Goal: Information Seeking & Learning: Learn about a topic

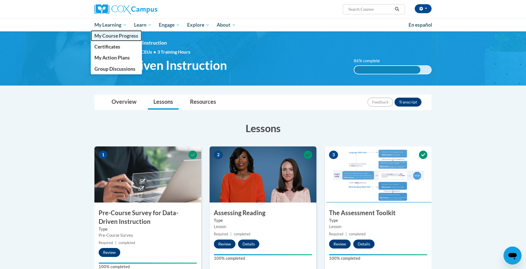
click at [106, 34] on span "My Course Progress" at bounding box center [116, 36] width 44 height 6
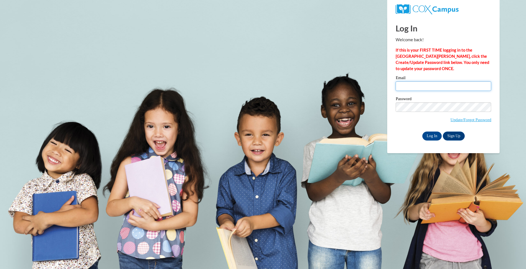
click at [435, 82] on input "Email" at bounding box center [444, 86] width 96 height 10
type input "cami.behrens@traverschool.org"
click at [401, 129] on div "Password Update/Forgot Password" at bounding box center [444, 113] width 96 height 33
click at [436, 135] on input "Log In" at bounding box center [432, 136] width 20 height 9
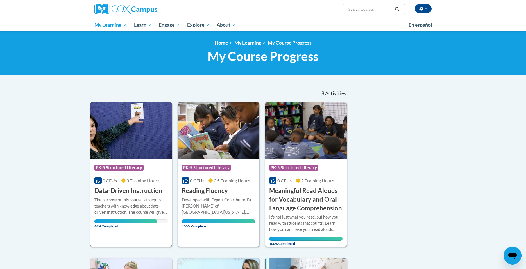
click at [139, 201] on div "The purpose of this course is to equip teachers with knowledge about data-drive…" at bounding box center [130, 206] width 73 height 19
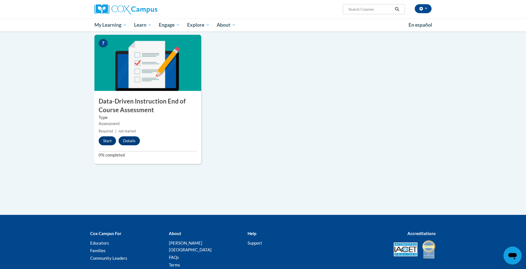
scroll to position [391, 0]
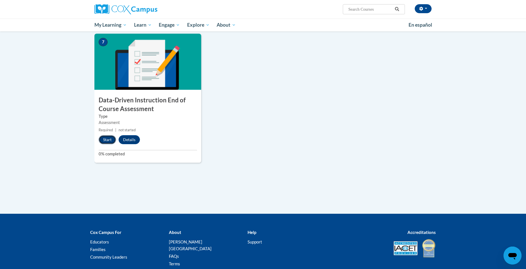
click at [106, 140] on button "Start" at bounding box center [107, 139] width 17 height 9
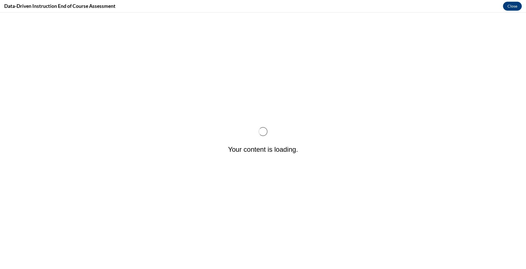
scroll to position [0, 0]
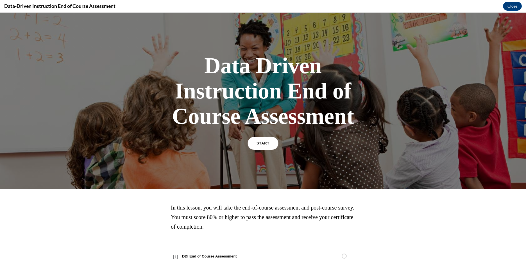
click at [259, 146] on link "START" at bounding box center [263, 143] width 31 height 13
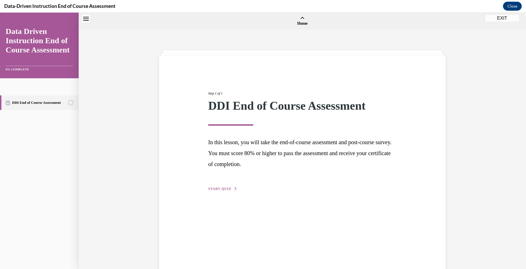
scroll to position [17, 0]
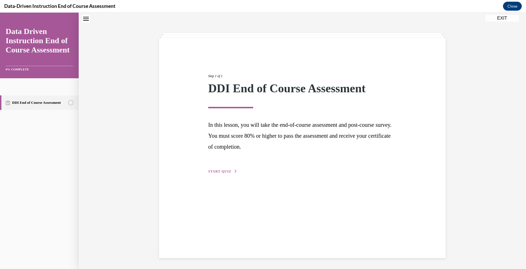
click at [230, 173] on span "START QUIZ" at bounding box center [219, 172] width 23 height 4
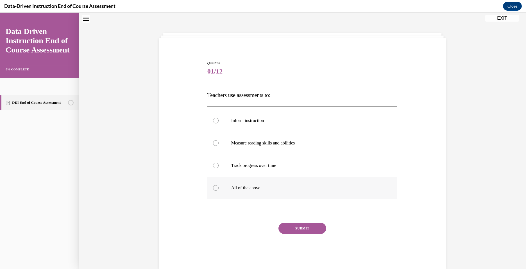
click at [246, 190] on p "All of the above" at bounding box center [307, 188] width 152 height 6
click at [219, 190] on input "All of the above" at bounding box center [216, 188] width 6 height 6
radio input "true"
click at [310, 227] on button "SUBMIT" at bounding box center [302, 228] width 48 height 11
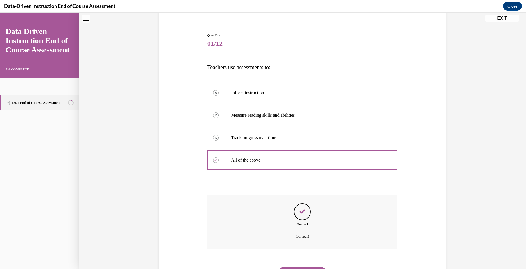
scroll to position [74, 0]
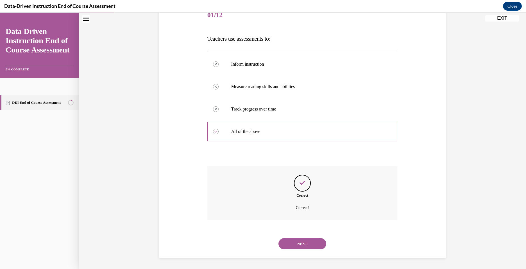
click at [302, 249] on button "NEXT" at bounding box center [302, 244] width 48 height 11
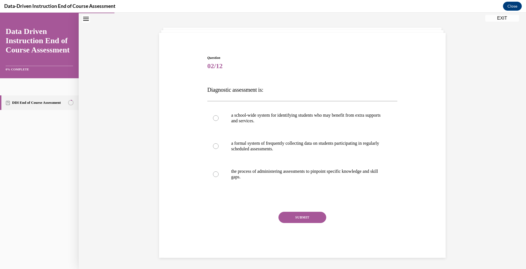
scroll to position [23, 0]
click at [288, 119] on p "a school-wide system for identifying students who may benefit from extra suppor…" at bounding box center [307, 118] width 152 height 11
click at [219, 119] on input "a school-wide system for identifying students who may benefit from extra suppor…" at bounding box center [216, 118] width 6 height 6
radio input "true"
click at [298, 217] on button "SUBMIT" at bounding box center [302, 217] width 48 height 11
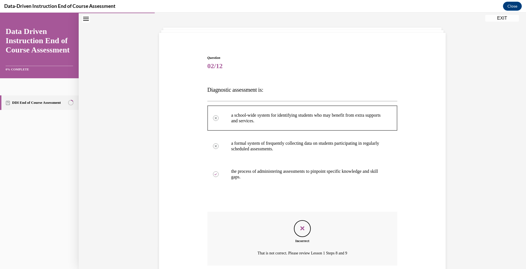
scroll to position [68, 0]
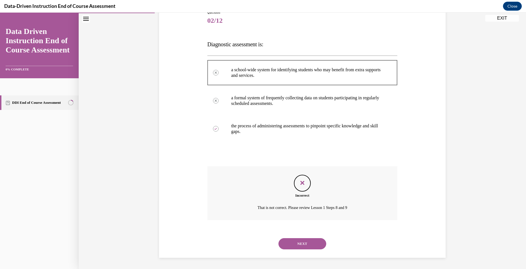
click at [304, 241] on button "NEXT" at bounding box center [302, 244] width 48 height 11
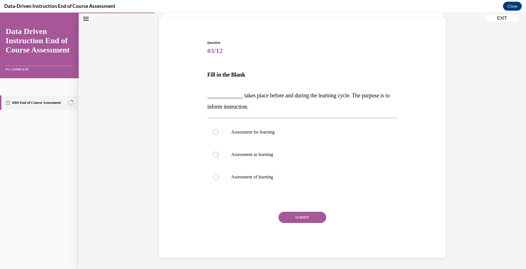
scroll to position [38, 0]
click at [261, 128] on label "Assessment for learning" at bounding box center [302, 132] width 190 height 22
click at [219, 130] on input "Assessment for learning" at bounding box center [216, 133] width 6 height 6
radio input "true"
click at [300, 217] on button "SUBMIT" at bounding box center [302, 217] width 48 height 11
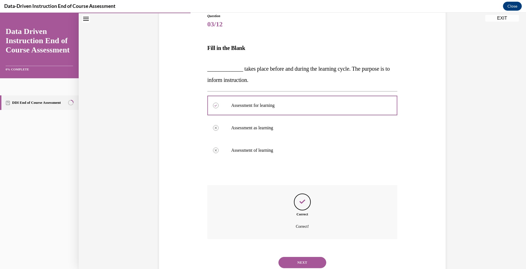
scroll to position [83, 0]
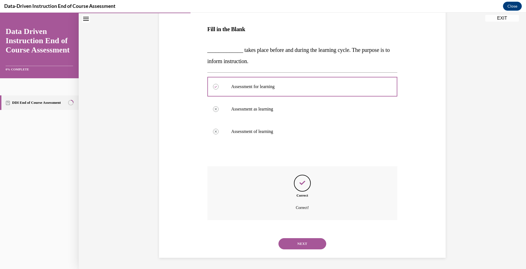
click at [300, 244] on button "NEXT" at bounding box center [302, 244] width 48 height 11
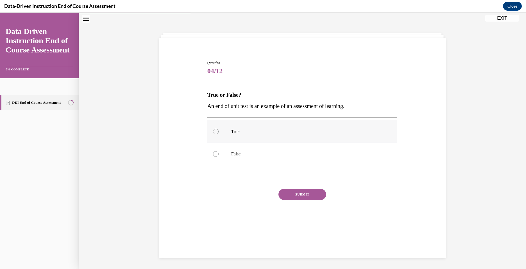
click at [241, 132] on p "True" at bounding box center [307, 132] width 152 height 6
click at [219, 132] on input "True" at bounding box center [216, 132] width 6 height 6
radio input "true"
click at [298, 189] on button "SUBMIT" at bounding box center [302, 194] width 48 height 11
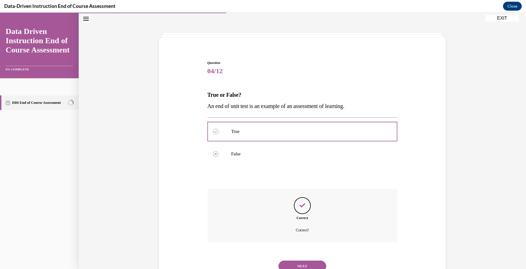
scroll to position [40, 0]
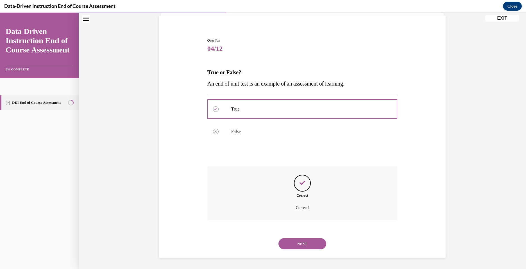
click at [301, 241] on button "NEXT" at bounding box center [302, 244] width 48 height 11
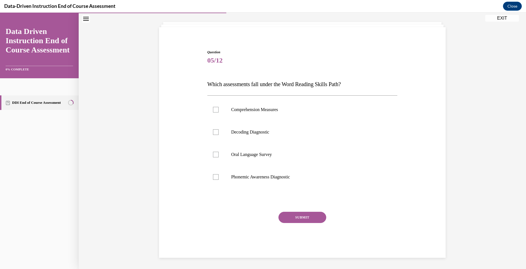
scroll to position [18, 0]
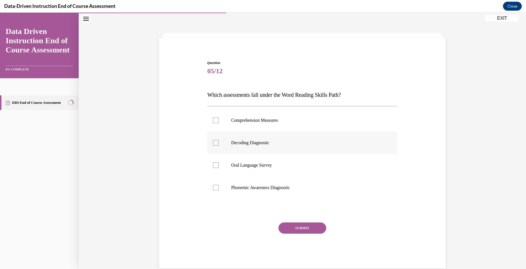
click at [241, 141] on p "Decoding Diagnostic" at bounding box center [307, 143] width 152 height 6
click at [219, 141] on input "Decoding Diagnostic" at bounding box center [216, 143] width 6 height 6
checkbox input "true"
click at [252, 189] on p "Phonemic Awareness Diagnostic" at bounding box center [307, 188] width 152 height 6
click at [219, 189] on input "Phonemic Awareness Diagnostic" at bounding box center [216, 188] width 6 height 6
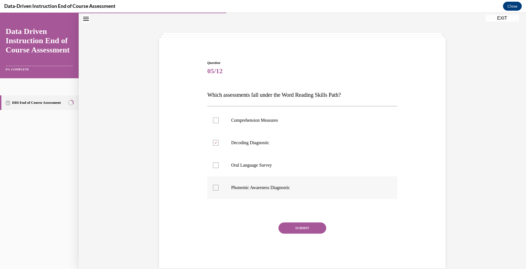
checkbox input "true"
click at [303, 229] on button "SUBMIT" at bounding box center [302, 228] width 48 height 11
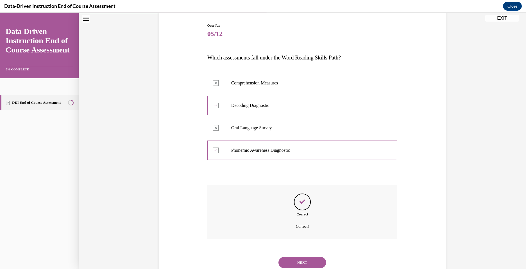
scroll to position [74, 0]
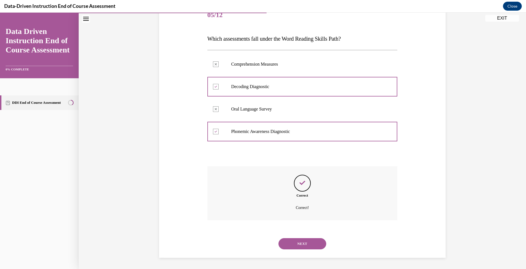
click at [300, 245] on button "NEXT" at bounding box center [302, 244] width 48 height 11
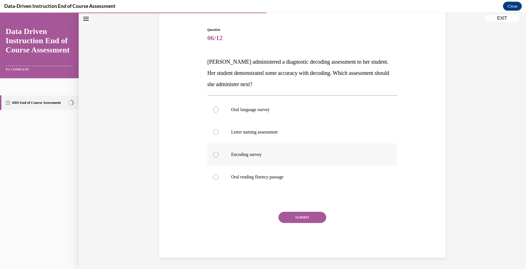
click at [238, 153] on p "Encoding survey" at bounding box center [307, 155] width 152 height 6
click at [219, 153] on input "Encoding survey" at bounding box center [216, 155] width 6 height 6
radio input "true"
click at [302, 216] on button "SUBMIT" at bounding box center [302, 217] width 48 height 11
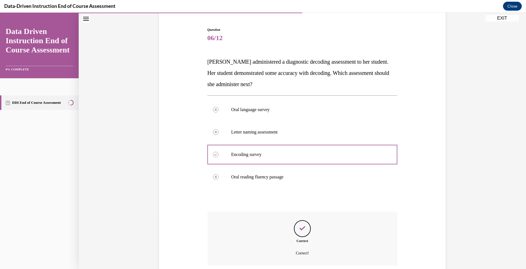
scroll to position [96, 0]
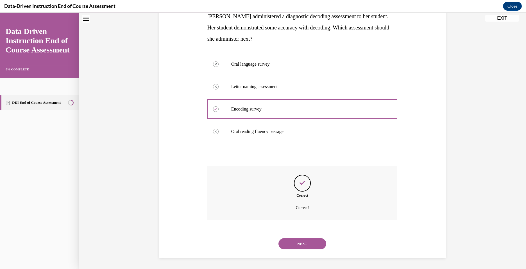
click at [300, 244] on button "NEXT" at bounding box center [302, 244] width 48 height 11
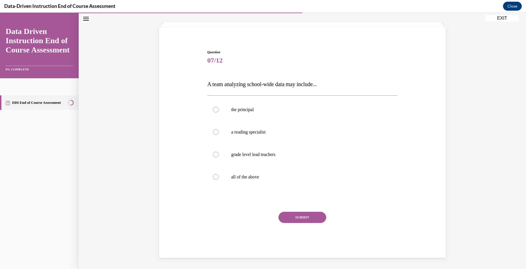
scroll to position [28, 0]
click at [216, 174] on label "all of the above" at bounding box center [302, 177] width 190 height 22
click at [216, 174] on input "all of the above" at bounding box center [216, 177] width 6 height 6
radio input "true"
click at [306, 216] on button "SUBMIT" at bounding box center [302, 217] width 48 height 11
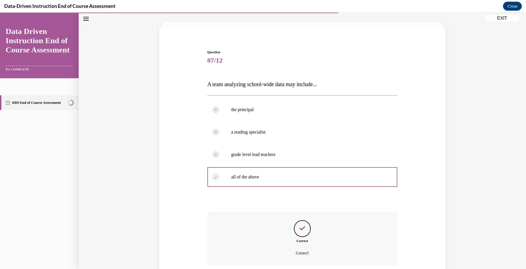
scroll to position [74, 0]
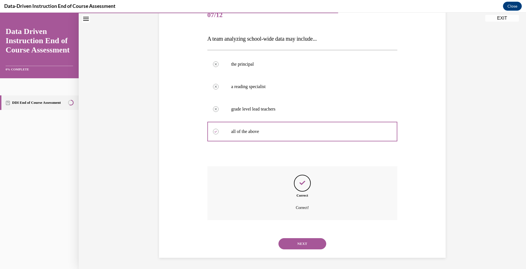
click at [299, 243] on button "NEXT" at bounding box center [302, 244] width 48 height 11
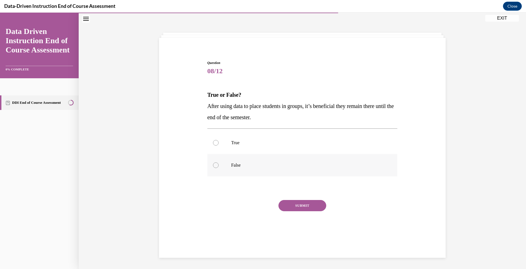
click at [229, 161] on label "False" at bounding box center [302, 165] width 190 height 22
click at [219, 163] on input "False" at bounding box center [216, 166] width 6 height 6
radio input "true"
click at [303, 205] on button "SUBMIT" at bounding box center [302, 205] width 48 height 11
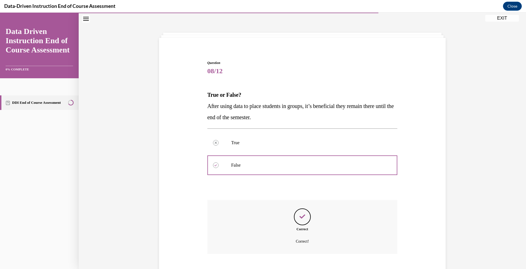
scroll to position [51, 0]
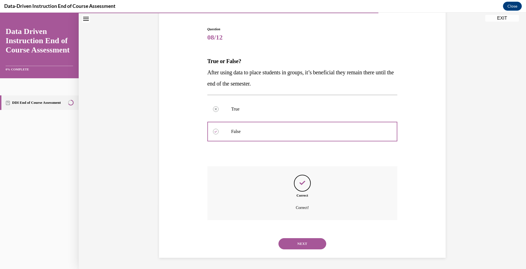
click at [296, 243] on button "NEXT" at bounding box center [302, 244] width 48 height 11
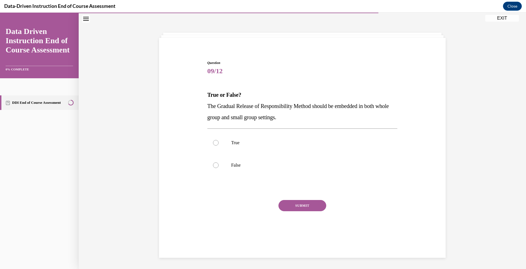
scroll to position [18, 0]
click at [244, 137] on label "True" at bounding box center [302, 143] width 190 height 22
click at [219, 140] on input "True" at bounding box center [216, 143] width 6 height 6
radio input "true"
click at [298, 205] on button "SUBMIT" at bounding box center [302, 205] width 48 height 11
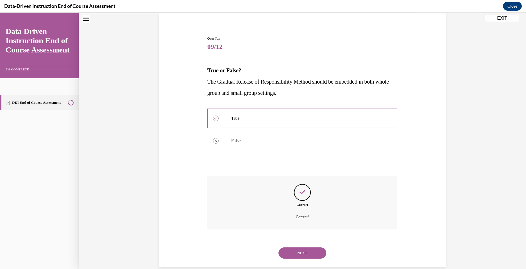
scroll to position [51, 0]
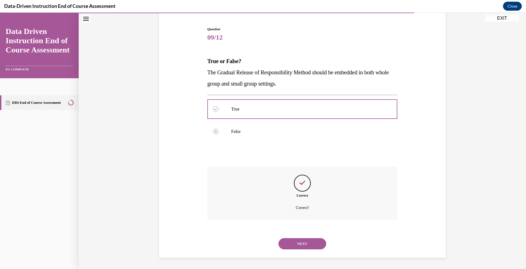
click at [301, 245] on button "NEXT" at bounding box center [302, 244] width 48 height 11
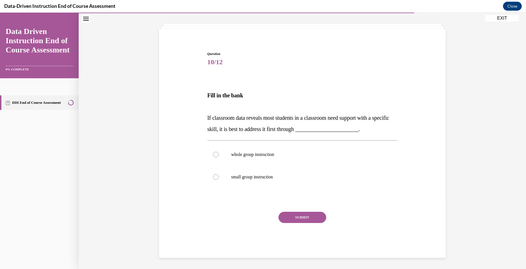
scroll to position [27, 0]
click at [243, 148] on label "whole group instruction" at bounding box center [302, 155] width 190 height 22
click at [219, 152] on input "whole group instruction" at bounding box center [216, 155] width 6 height 6
radio input "true"
click at [301, 219] on button "SUBMIT" at bounding box center [302, 217] width 48 height 11
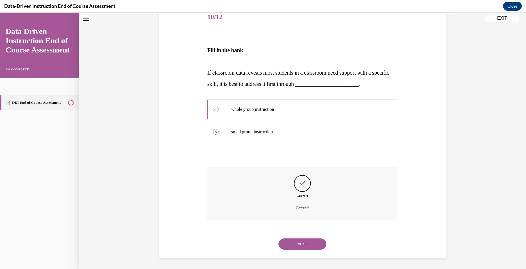
scroll to position [72, 0]
click at [298, 245] on button "NEXT" at bounding box center [302, 244] width 48 height 11
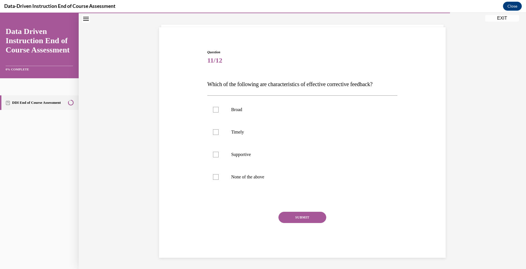
scroll to position [28, 0]
click at [242, 129] on label "Timely" at bounding box center [302, 132] width 190 height 22
click at [219, 130] on input "Timely" at bounding box center [216, 133] width 6 height 6
checkbox input "true"
click at [238, 147] on label "Supportive" at bounding box center [302, 155] width 190 height 22
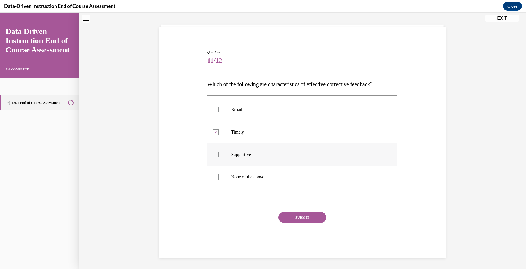
click at [219, 152] on input "Supportive" at bounding box center [216, 155] width 6 height 6
checkbox input "true"
click at [293, 218] on button "SUBMIT" at bounding box center [302, 217] width 48 height 11
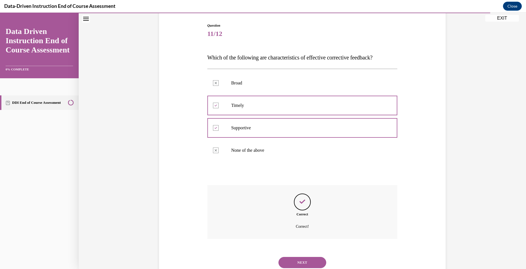
scroll to position [74, 0]
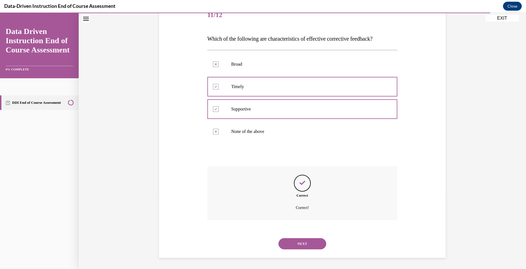
click at [300, 240] on button "NEXT" at bounding box center [302, 244] width 48 height 11
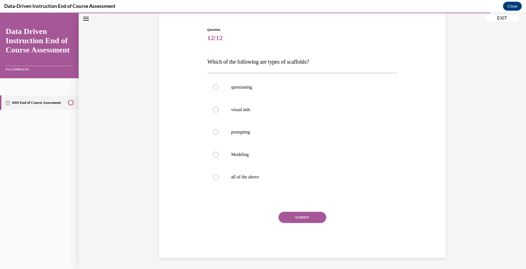
scroll to position [51, 0]
click at [247, 87] on p "questioning" at bounding box center [307, 88] width 152 height 6
click at [219, 87] on input "questioning" at bounding box center [216, 88] width 6 height 6
radio input "true"
click at [240, 183] on label "all of the above" at bounding box center [302, 177] width 190 height 22
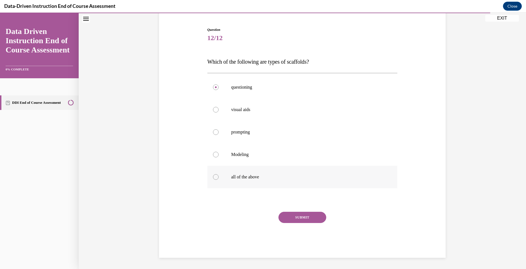
click at [219, 180] on input "all of the above" at bounding box center [216, 177] width 6 height 6
radio input "true"
click at [300, 217] on button "SUBMIT" at bounding box center [302, 217] width 48 height 11
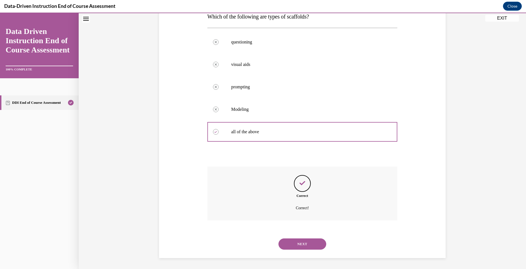
scroll to position [96, 0]
click at [299, 247] on button "NEXT" at bounding box center [302, 244] width 48 height 11
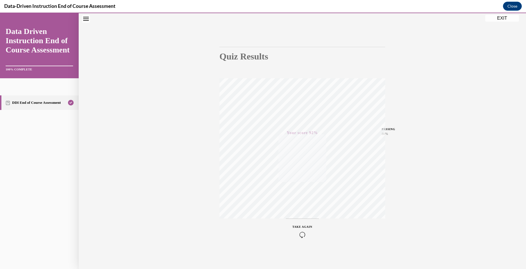
click at [503, 19] on button "EXIT" at bounding box center [502, 18] width 34 height 7
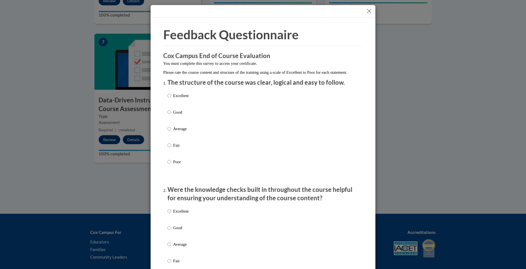
click at [180, 115] on p "Good" at bounding box center [180, 112] width 15 height 6
click at [171, 115] on input "Good" at bounding box center [169, 112] width 4 height 6
radio input "true"
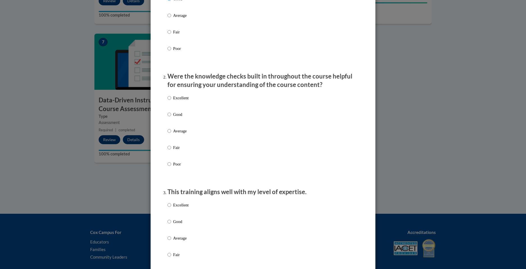
click at [180, 118] on p "Good" at bounding box center [180, 115] width 15 height 6
click at [171, 118] on input "Good" at bounding box center [169, 115] width 4 height 6
radio input "true"
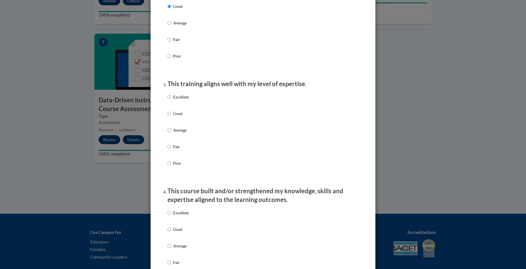
click at [180, 117] on p "Good" at bounding box center [180, 114] width 15 height 6
click at [171, 117] on input "Good" at bounding box center [169, 114] width 4 height 6
radio input "true"
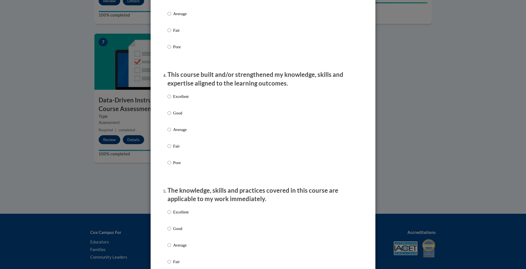
click at [180, 116] on p "Good" at bounding box center [180, 113] width 15 height 6
click at [171, 116] on input "Good" at bounding box center [169, 113] width 4 height 6
radio input "true"
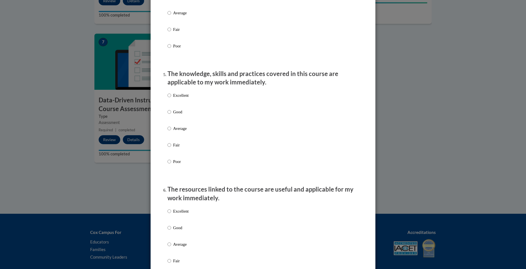
scroll to position [461, 0]
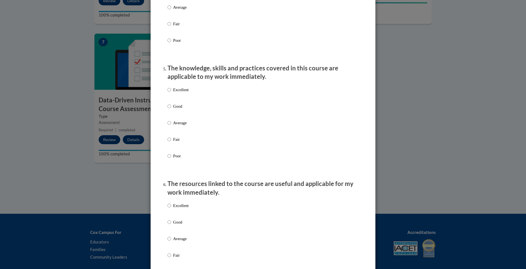
click at [180, 118] on label "Good" at bounding box center [177, 110] width 21 height 15
click at [171, 110] on input "Good" at bounding box center [169, 106] width 4 height 6
radio input "true"
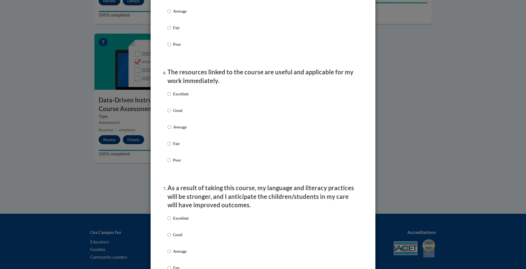
click at [180, 114] on p "Good" at bounding box center [180, 111] width 15 height 6
click at [171, 114] on input "Good" at bounding box center [169, 111] width 4 height 6
radio input "true"
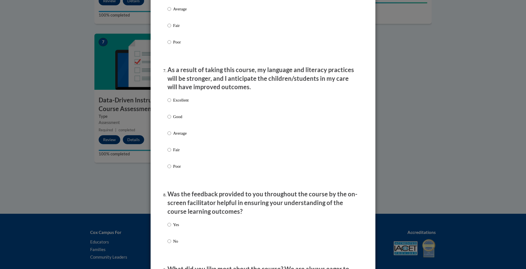
click at [180, 118] on p "Good" at bounding box center [180, 117] width 15 height 6
click at [171, 118] on input "Good" at bounding box center [169, 117] width 4 height 6
radio input "true"
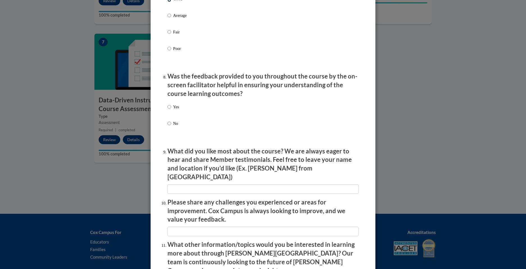
scroll to position [809, 0]
click at [180, 118] on div "Yes No" at bounding box center [262, 122] width 191 height 42
click at [178, 114] on label "Yes" at bounding box center [173, 111] width 12 height 15
click at [171, 110] on input "Yes" at bounding box center [169, 107] width 4 height 6
radio input "true"
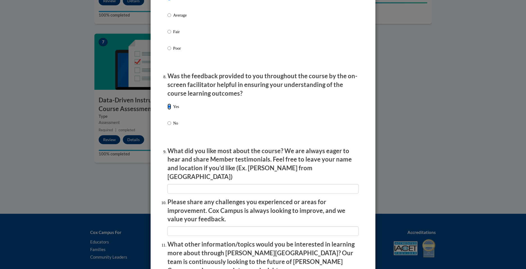
scroll to position [898, 0]
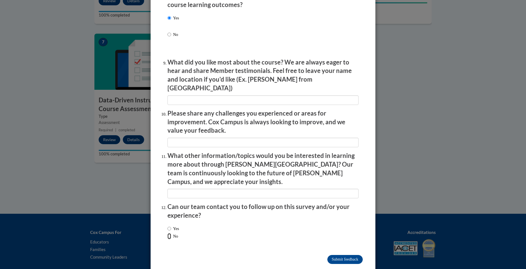
click at [169, 233] on input "No" at bounding box center [169, 236] width 4 height 6
radio input "true"
click at [350, 255] on input "Submit feedback" at bounding box center [344, 259] width 35 height 9
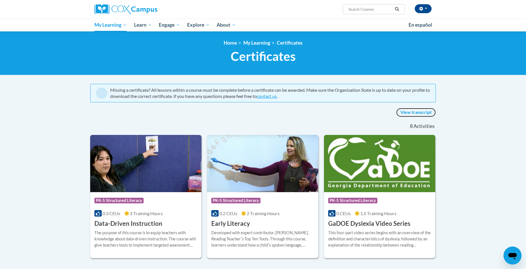
click at [420, 115] on link "View transcript" at bounding box center [416, 112] width 40 height 9
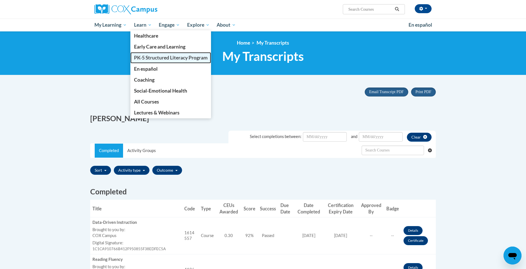
click at [140, 56] on span "PK-5 Structured Literacy Program" at bounding box center [171, 58] width 74 height 6
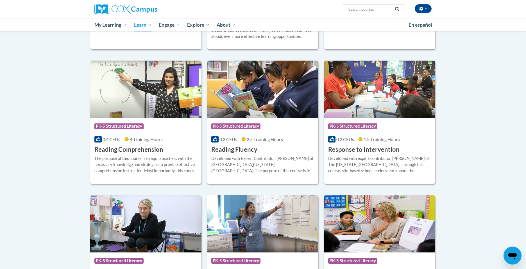
scroll to position [444, 0]
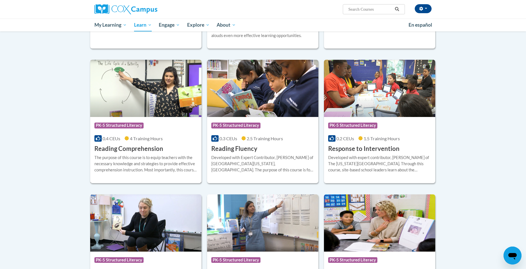
click at [123, 149] on h3 "Reading Comprehension" at bounding box center [128, 149] width 69 height 9
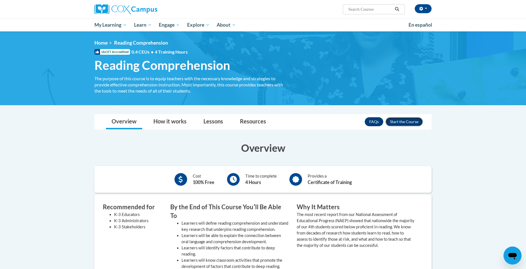
click at [401, 119] on button "Enroll" at bounding box center [403, 121] width 37 height 9
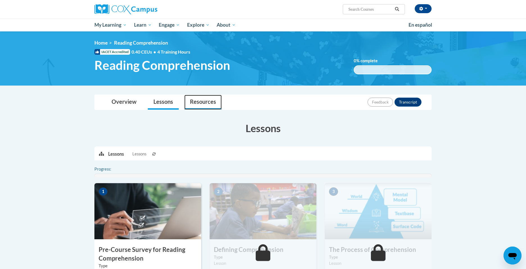
click at [203, 102] on link "Resources" at bounding box center [202, 102] width 37 height 15
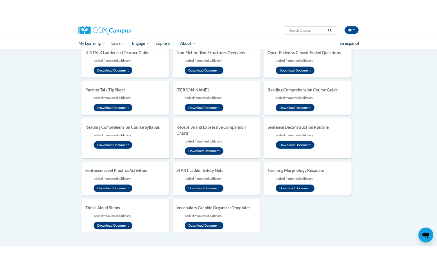
scroll to position [260, 0]
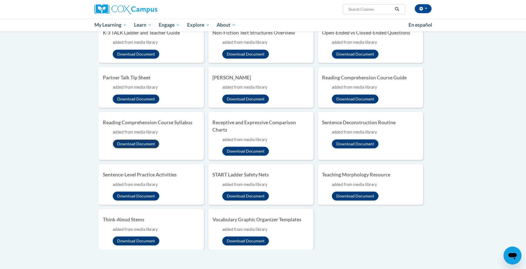
click at [142, 146] on button "Download Document" at bounding box center [136, 144] width 47 height 9
click at [71, 126] on body "[PERSON_NAME] ([GEOGRAPHIC_DATA]/[GEOGRAPHIC_DATA] UTC-05:00) My Profile Inbox …" at bounding box center [263, 62] width 526 height 644
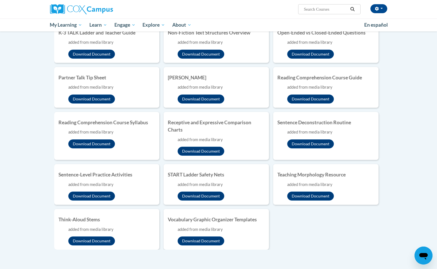
click at [26, 187] on body "Cami Behrens (America/Chicago UTC-05:00) My Profile Inbox My Transcripts Log Ou…" at bounding box center [218, 62] width 437 height 644
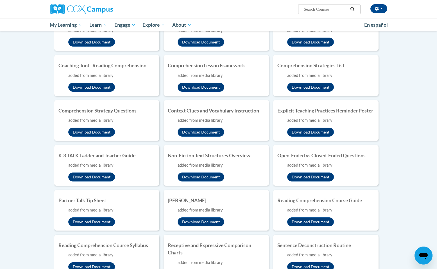
scroll to position [0, 0]
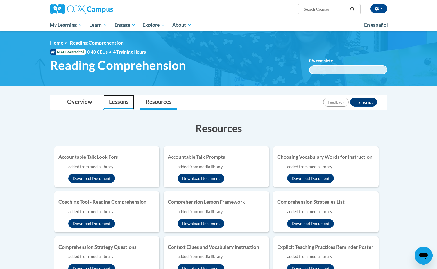
click at [117, 103] on link "Lessons" at bounding box center [118, 102] width 31 height 15
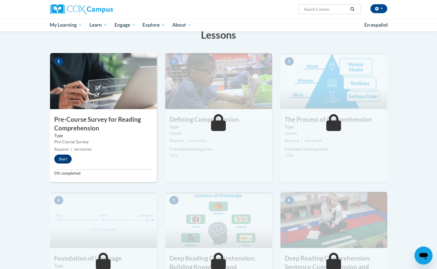
scroll to position [88, 0]
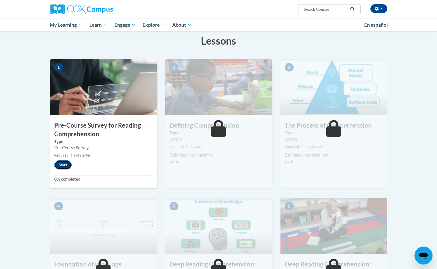
click at [69, 164] on button "Start" at bounding box center [62, 165] width 17 height 9
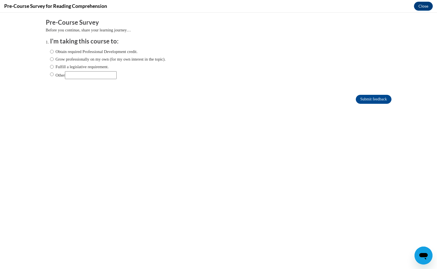
scroll to position [0, 0]
click at [63, 51] on label "Obtain required Professional Development credit." at bounding box center [94, 52] width 88 height 6
click at [54, 51] on input "Obtain required Professional Development credit." at bounding box center [52, 52] width 4 height 6
radio input "true"
click at [367, 101] on input "Submit feedback" at bounding box center [373, 99] width 35 height 9
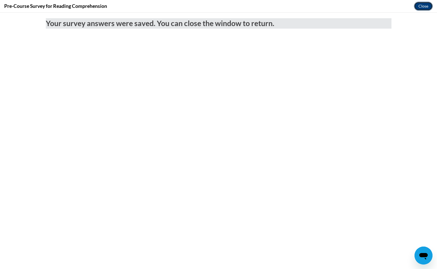
click at [422, 8] on button "Close" at bounding box center [423, 6] width 19 height 9
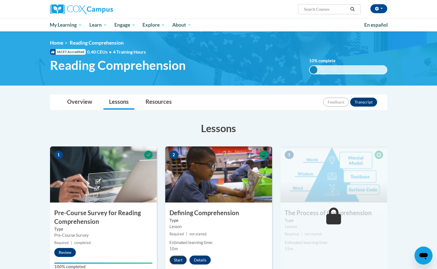
click at [181, 260] on button "Start" at bounding box center [177, 260] width 17 height 9
